Goal: Task Accomplishment & Management: Manage account settings

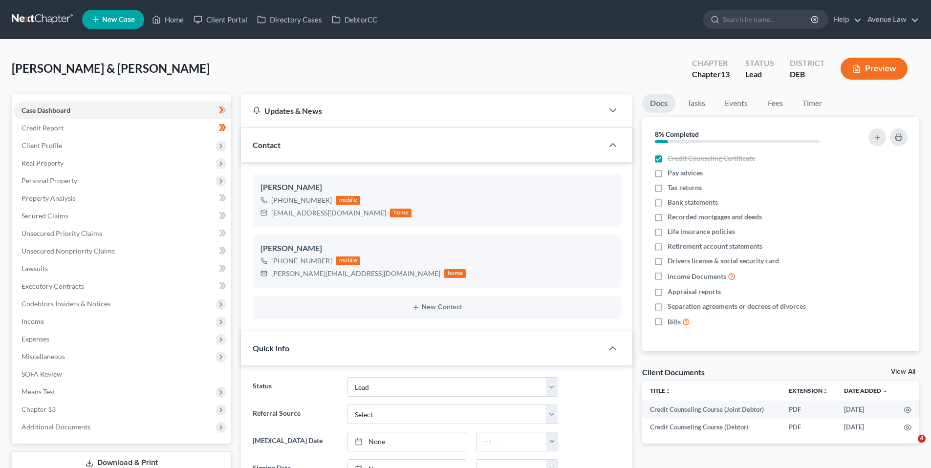
select select "14"
drag, startPoint x: 168, startPoint y: 20, endPoint x: 261, endPoint y: 63, distance: 102.7
click at [168, 20] on link "Home" at bounding box center [168, 20] width 42 height 18
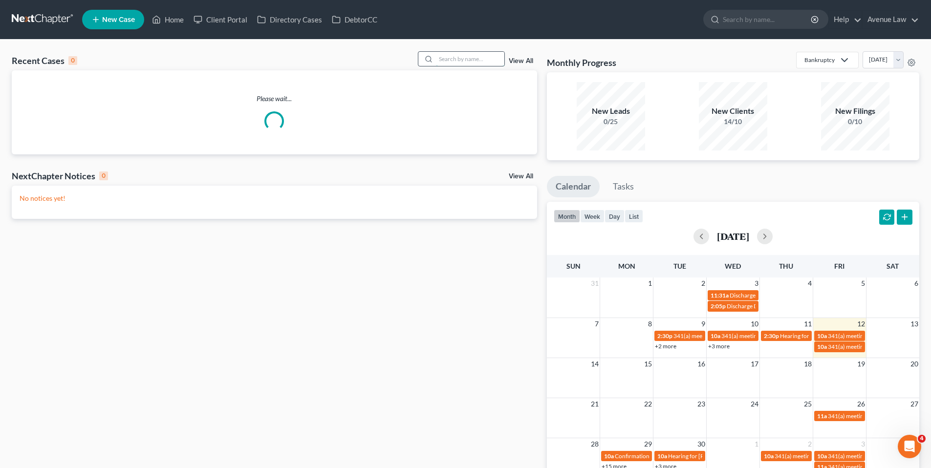
click at [443, 62] on input "search" at bounding box center [470, 59] width 68 height 14
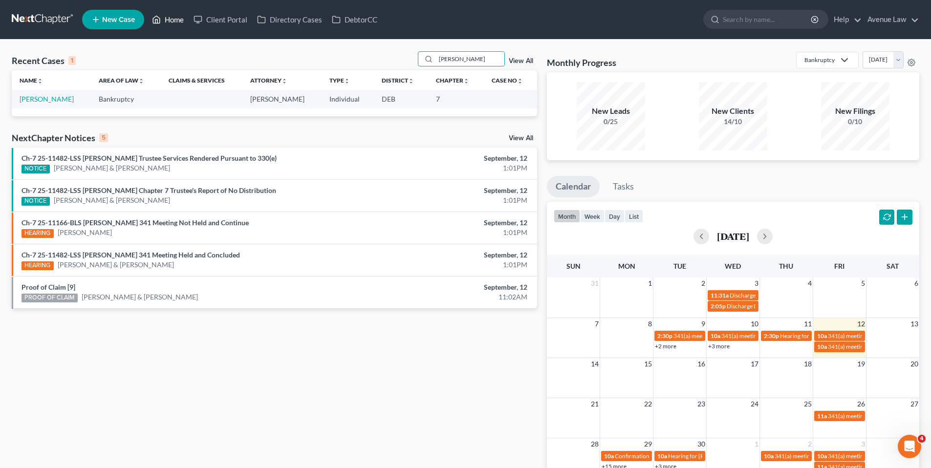
drag, startPoint x: 178, startPoint y: 19, endPoint x: 110, endPoint y: 5, distance: 69.2
click at [178, 19] on link "Home" at bounding box center [168, 20] width 42 height 18
drag, startPoint x: 468, startPoint y: 60, endPoint x: 430, endPoint y: 63, distance: 38.7
click at [431, 64] on div "[PERSON_NAME]" at bounding box center [461, 58] width 87 height 15
type input "[PERSON_NAME]"
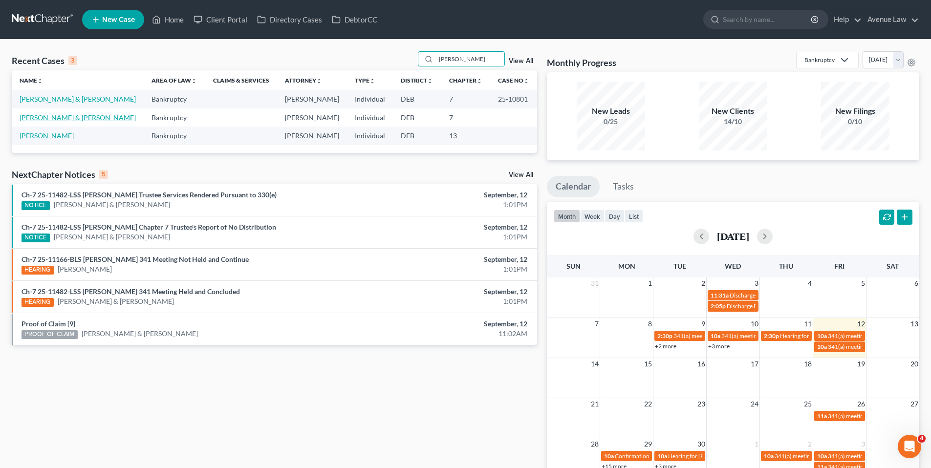
click at [57, 118] on link "[PERSON_NAME] & [PERSON_NAME]" at bounding box center [78, 117] width 116 height 8
select select "0"
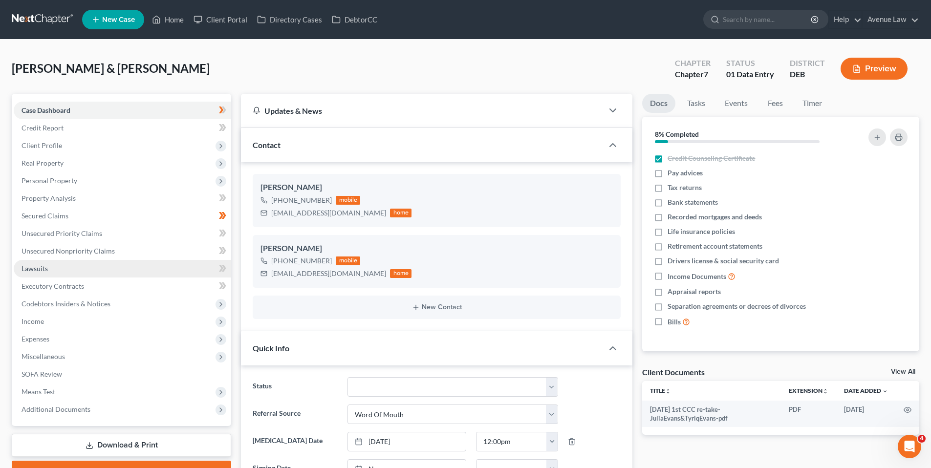
click at [40, 267] on span "Lawsuits" at bounding box center [34, 268] width 26 height 8
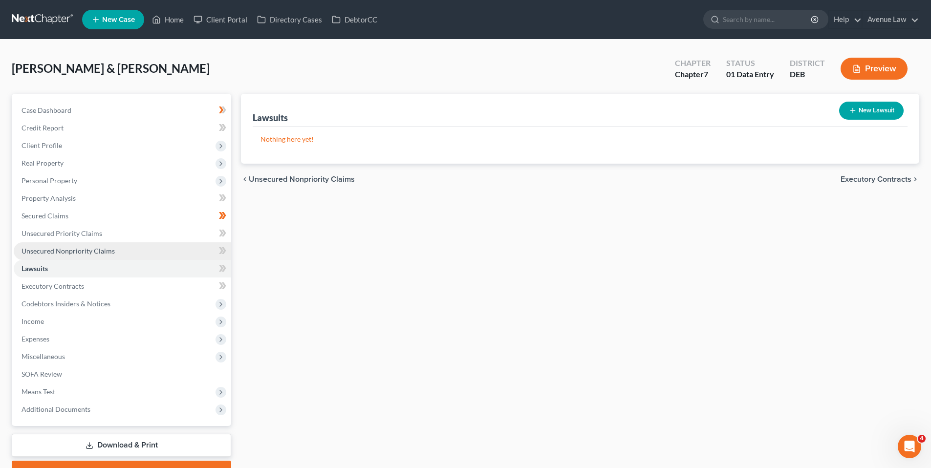
click at [57, 252] on span "Unsecured Nonpriority Claims" at bounding box center [67, 251] width 93 height 8
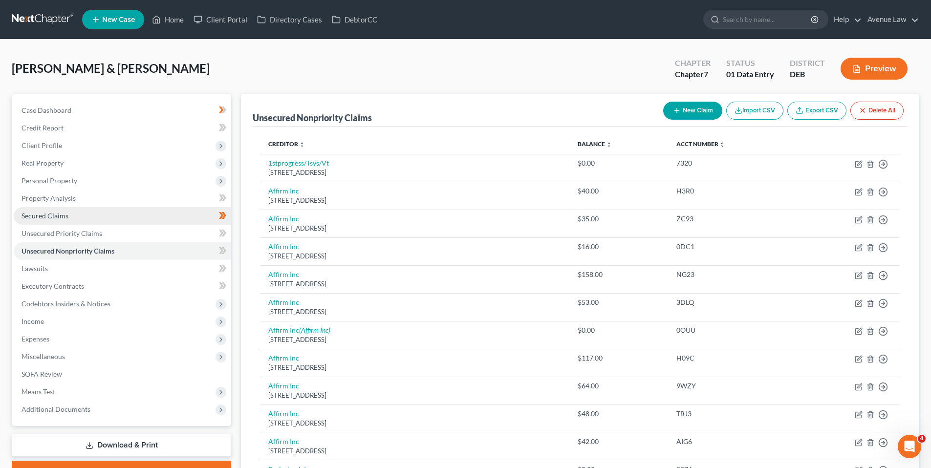
click at [57, 216] on span "Secured Claims" at bounding box center [44, 216] width 47 height 8
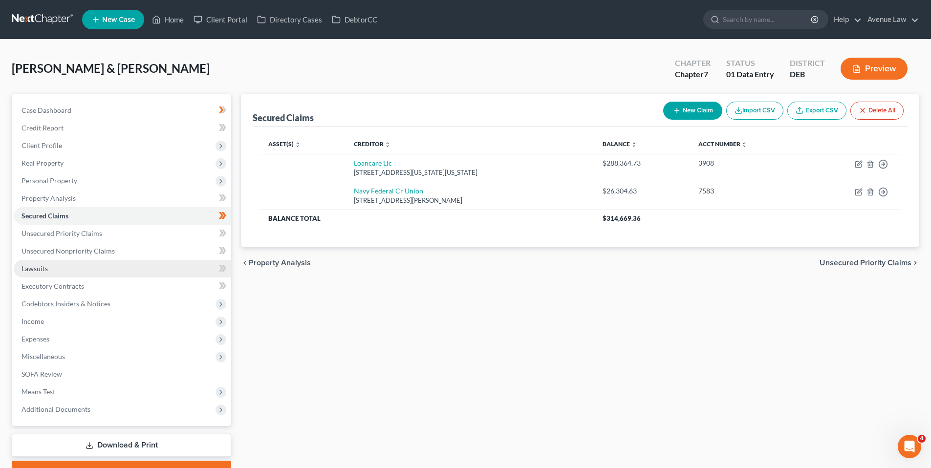
click at [42, 268] on span "Lawsuits" at bounding box center [34, 268] width 26 height 8
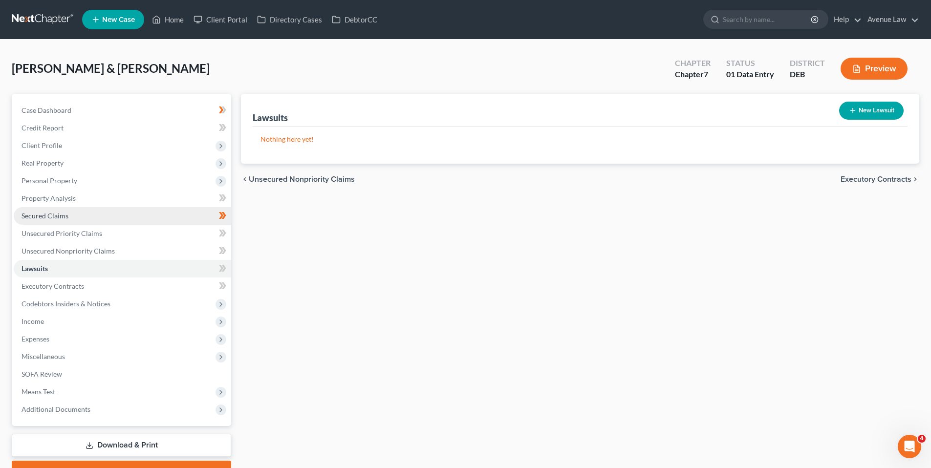
click at [40, 218] on span "Secured Claims" at bounding box center [44, 216] width 47 height 8
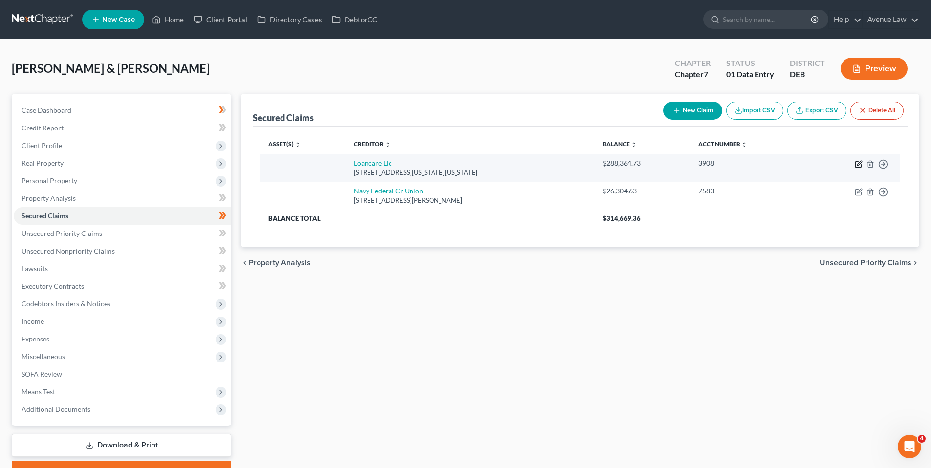
click at [859, 163] on icon "button" at bounding box center [858, 164] width 8 height 8
select select "48"
select select "4"
select select "0"
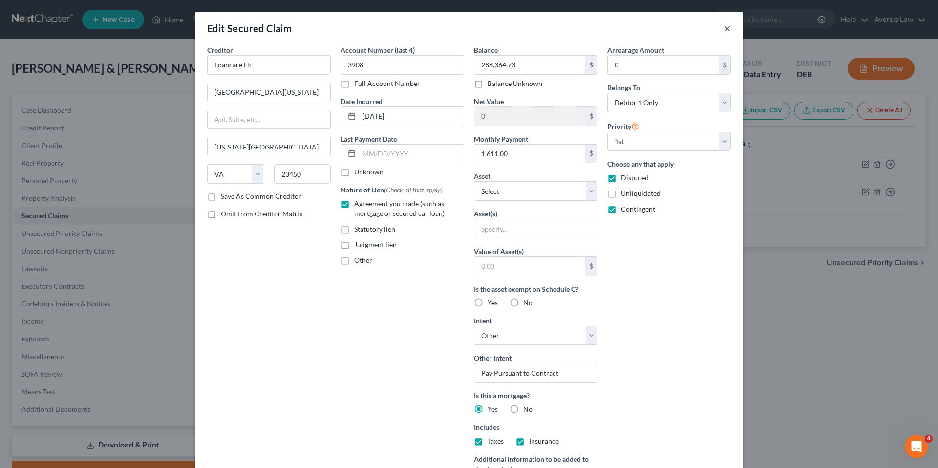
click at [724, 25] on button "×" at bounding box center [727, 28] width 7 height 12
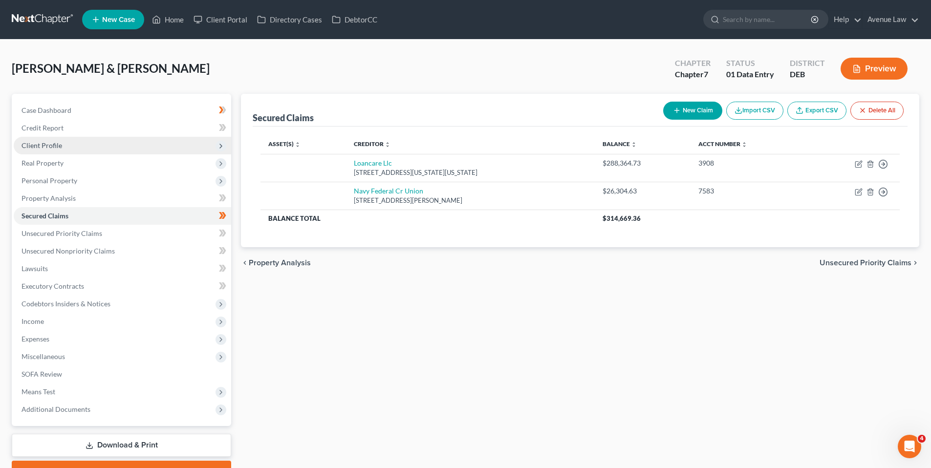
click at [53, 146] on span "Client Profile" at bounding box center [41, 145] width 41 height 8
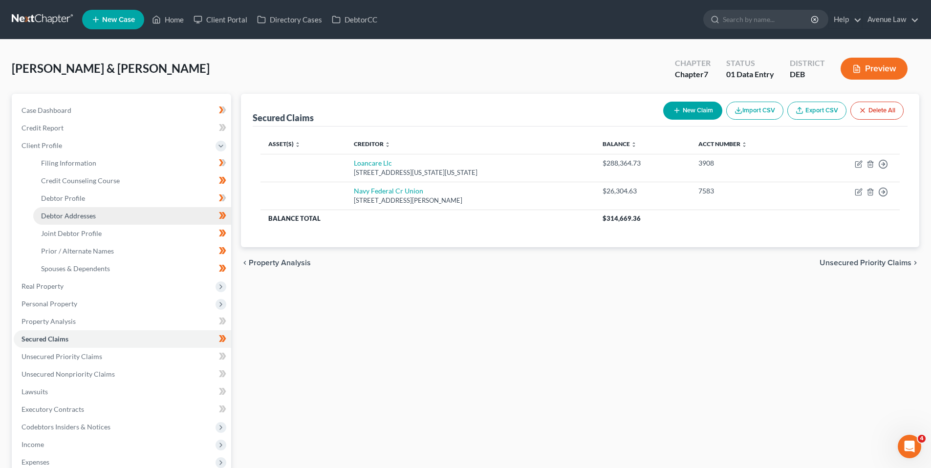
click at [70, 216] on span "Debtor Addresses" at bounding box center [68, 216] width 55 height 8
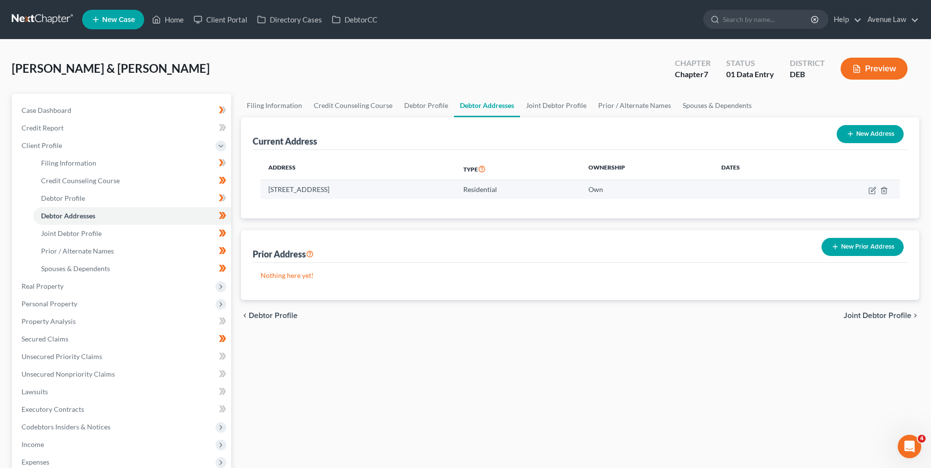
drag, startPoint x: 375, startPoint y: 187, endPoint x: 267, endPoint y: 196, distance: 107.9
click at [267, 198] on td "[STREET_ADDRESS]" at bounding box center [357, 189] width 195 height 19
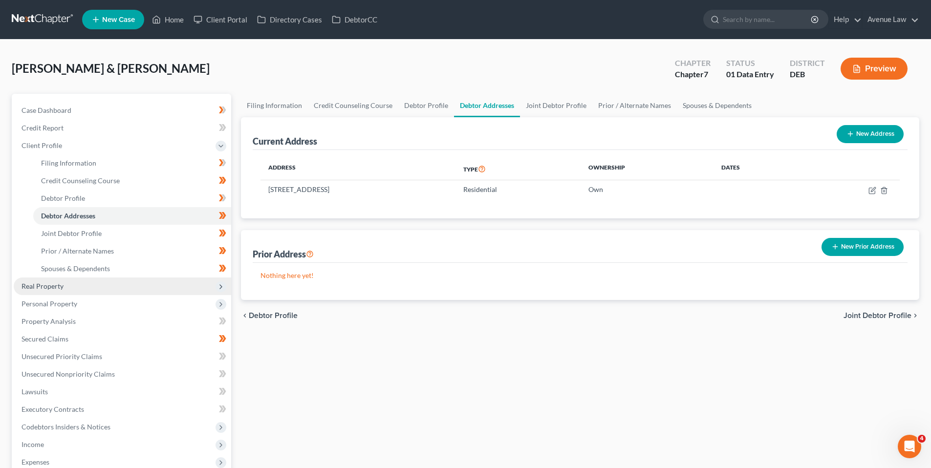
copy td "[STREET_ADDRESS]"
click at [54, 301] on span "Personal Property" at bounding box center [49, 303] width 56 height 8
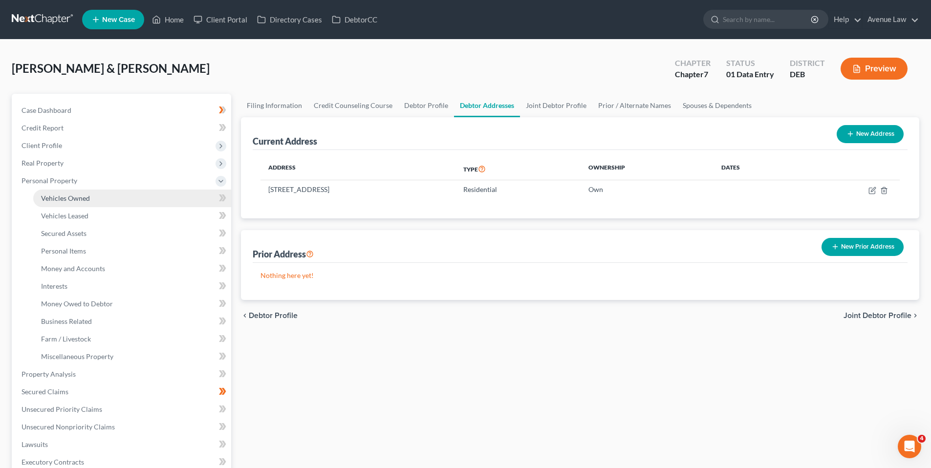
click at [64, 198] on span "Vehicles Owned" at bounding box center [65, 198] width 49 height 8
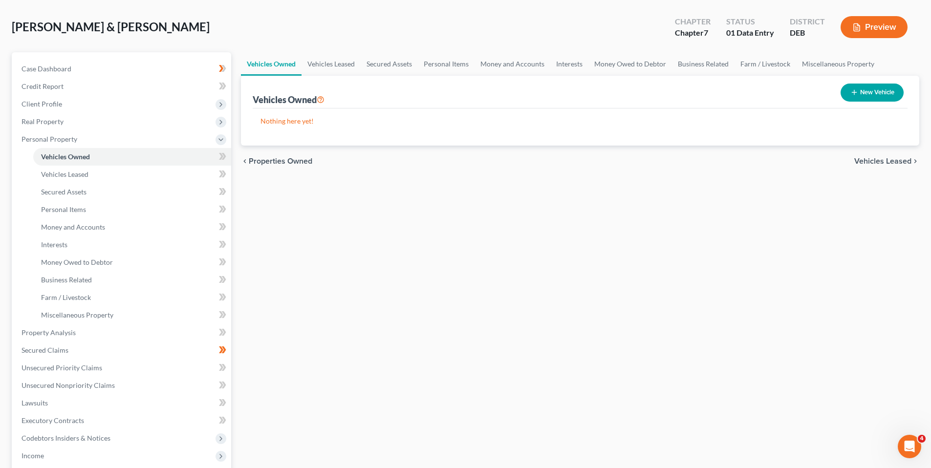
scroll to position [147, 0]
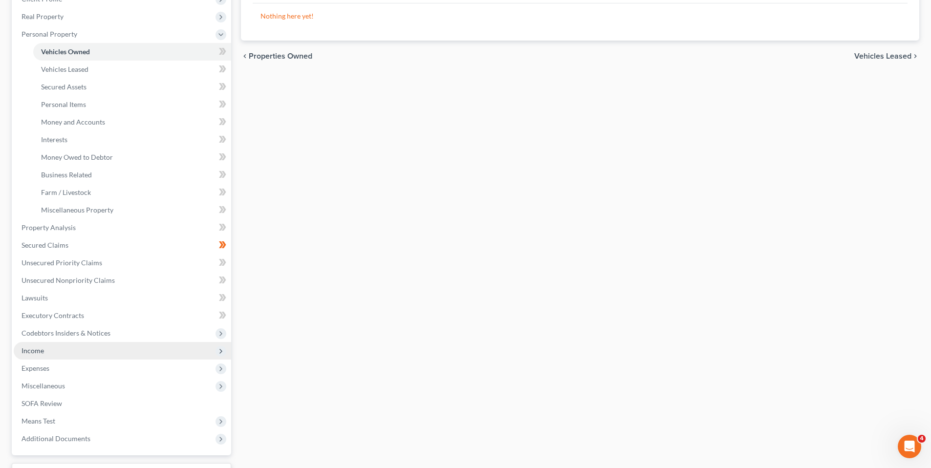
click at [47, 353] on span "Income" at bounding box center [122, 351] width 217 height 18
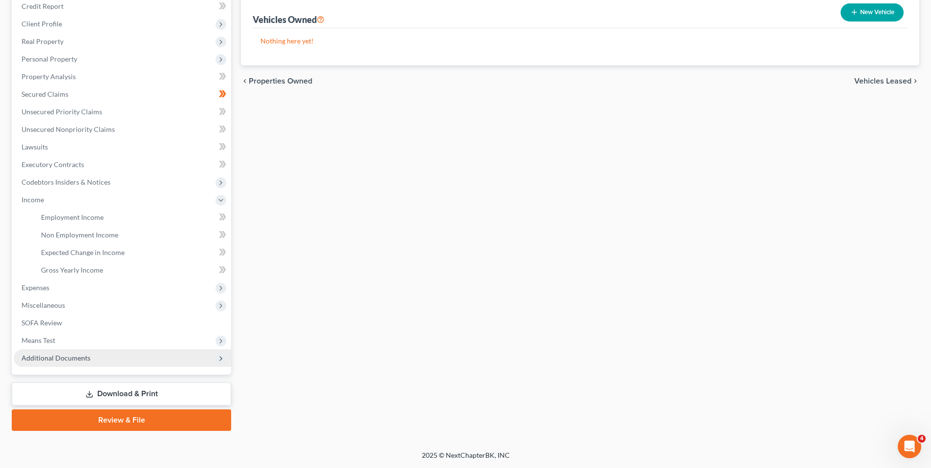
scroll to position [122, 0]
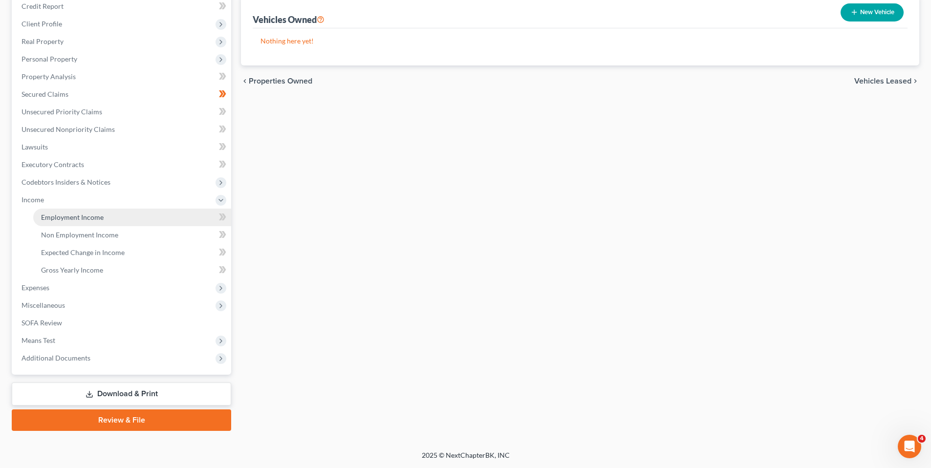
click at [84, 215] on span "Employment Income" at bounding box center [72, 217] width 63 height 8
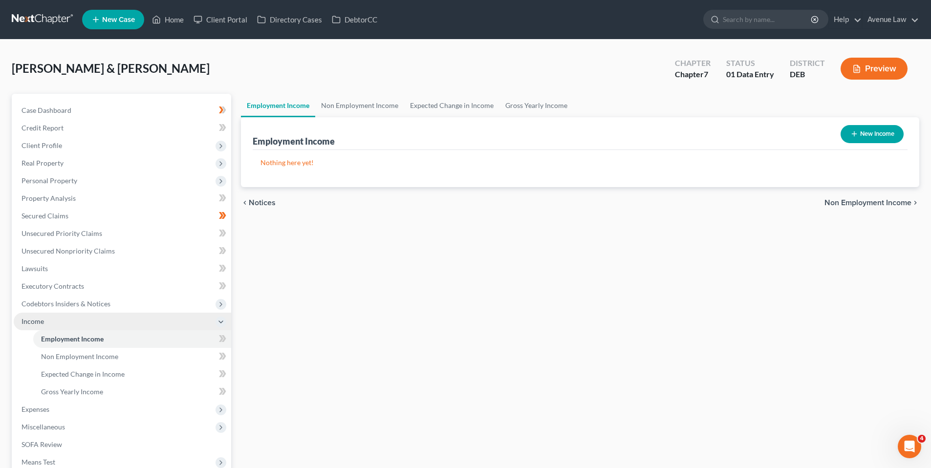
click at [37, 317] on span "Income" at bounding box center [122, 322] width 217 height 18
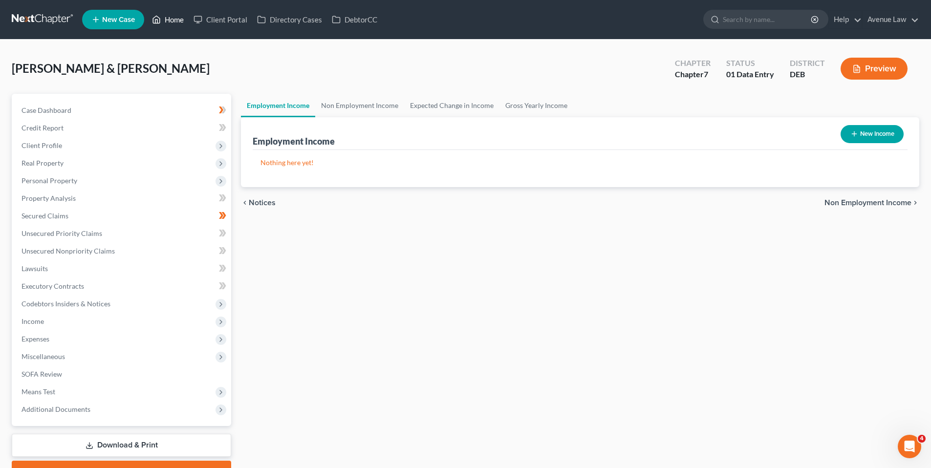
click at [167, 19] on link "Home" at bounding box center [168, 20] width 42 height 18
